Goal: Transaction & Acquisition: Purchase product/service

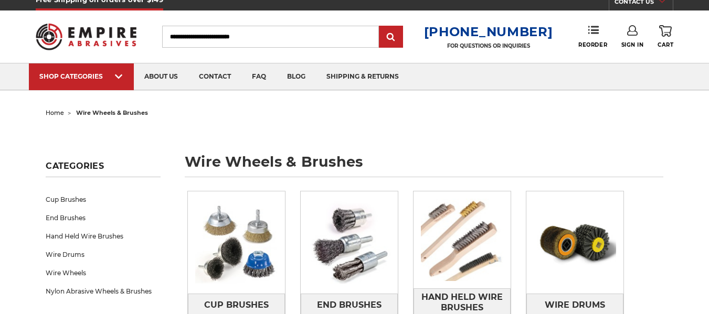
click at [56, 116] on span "home" at bounding box center [55, 112] width 18 height 7
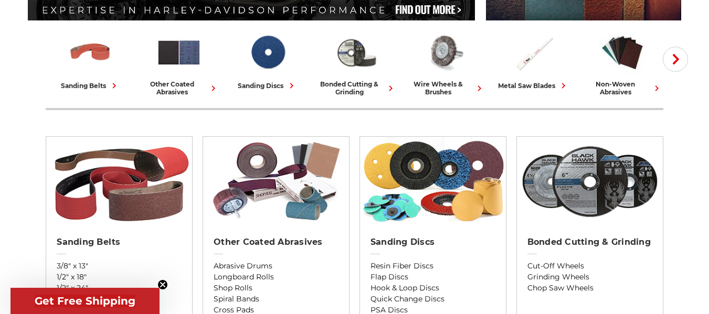
scroll to position [265, 0]
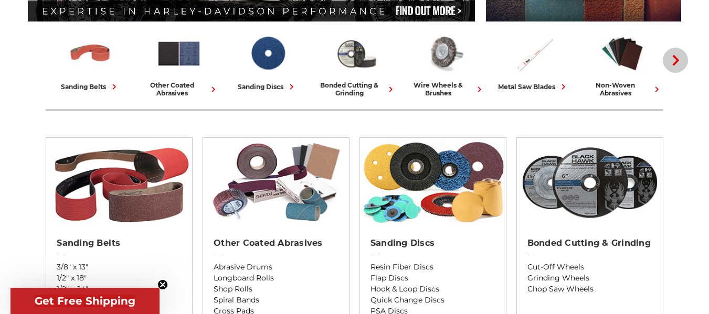
click at [682, 57] on button "Next" at bounding box center [675, 60] width 25 height 25
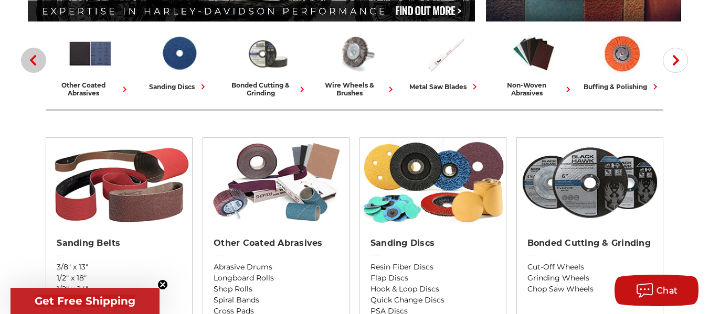
click at [40, 66] on button "Previous" at bounding box center [33, 60] width 25 height 25
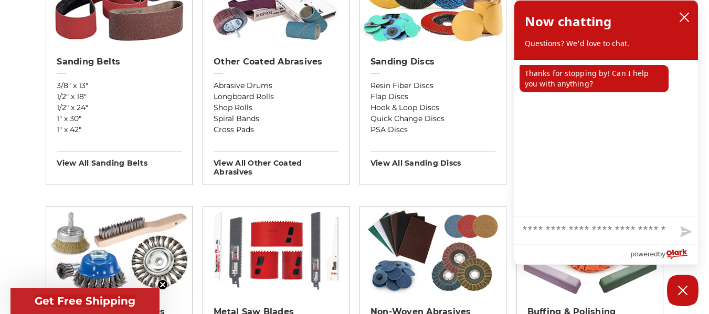
scroll to position [495, 0]
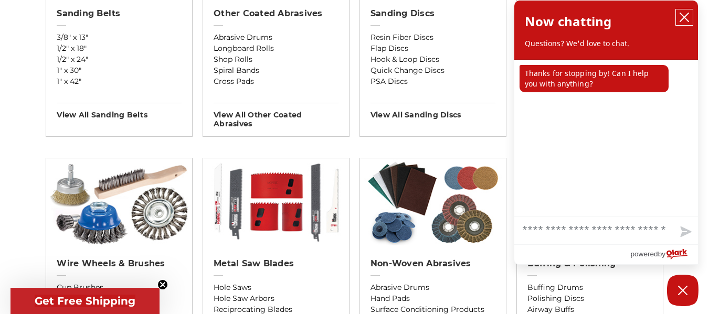
click at [686, 12] on icon "close chatbox" at bounding box center [684, 17] width 10 height 10
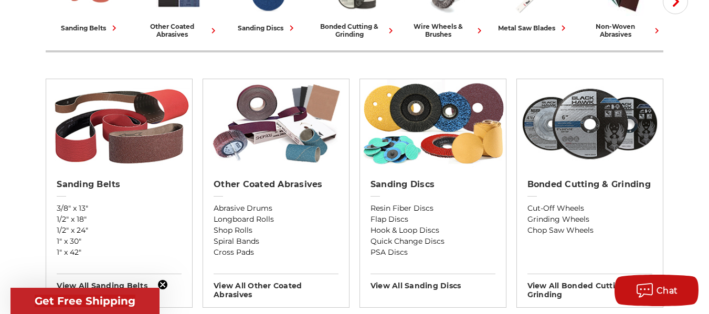
scroll to position [323, 0]
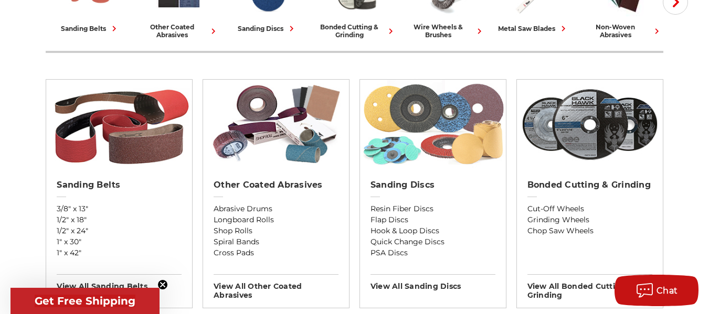
click at [372, 131] on img at bounding box center [433, 124] width 146 height 89
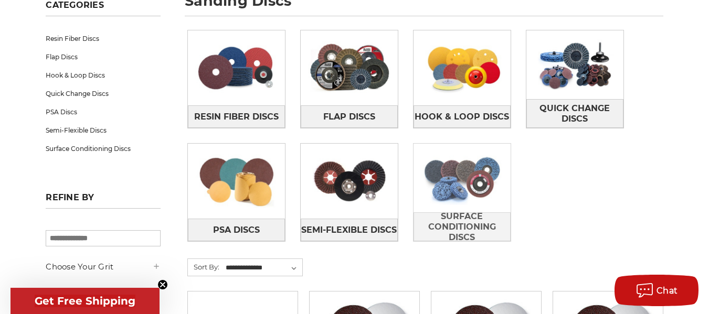
click at [488, 194] on img at bounding box center [462, 178] width 97 height 69
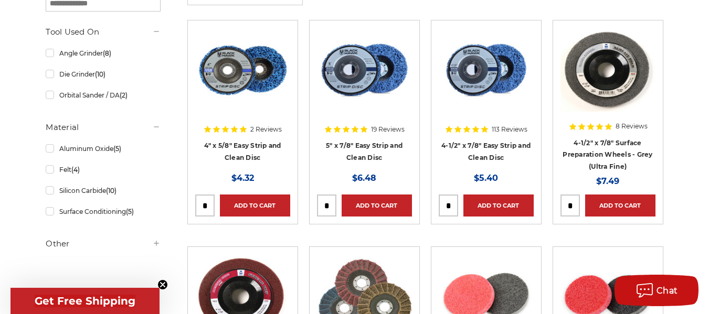
scroll to position [213, 0]
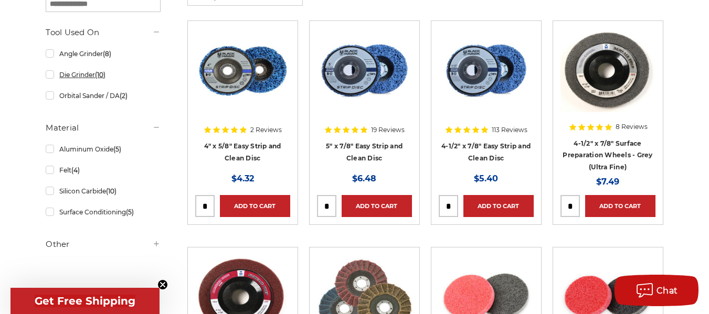
click at [48, 77] on link "Die Grinder (10)" at bounding box center [103, 75] width 114 height 18
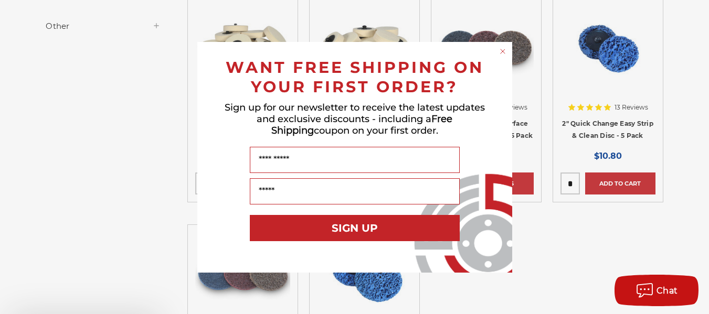
scroll to position [464, 0]
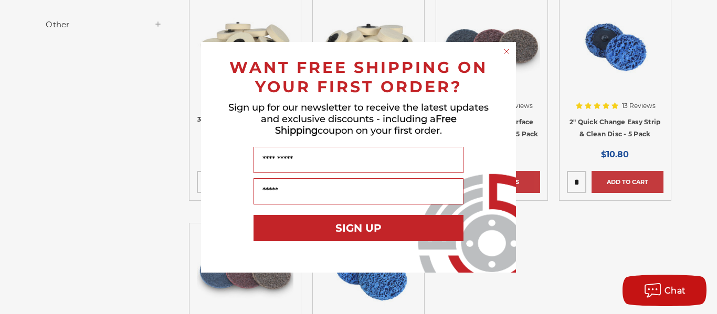
click at [500, 55] on div "WANT FREE SHIPPING ON YOUR FIRST ORDER?" at bounding box center [359, 74] width 294 height 44
click at [507, 50] on circle "Close dialog" at bounding box center [507, 51] width 10 height 10
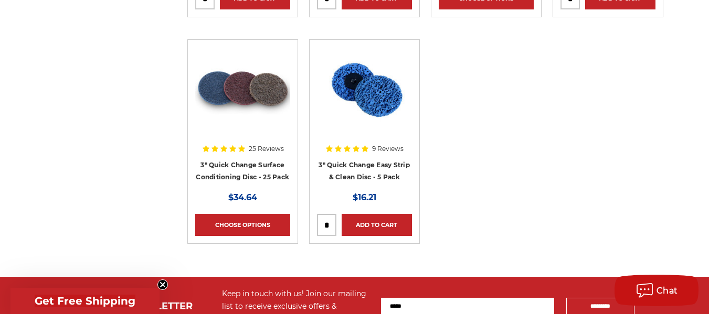
scroll to position [648, 0]
